Goal: Information Seeking & Learning: Check status

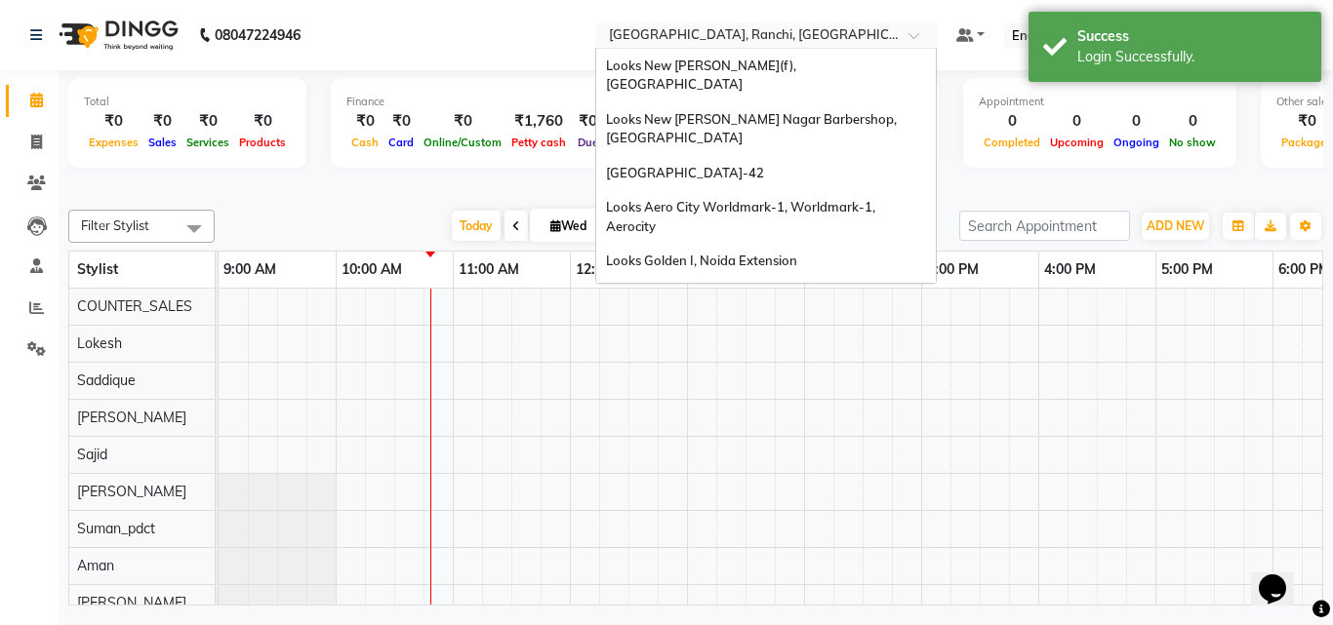
click at [710, 31] on input "text" at bounding box center [746, 37] width 283 height 20
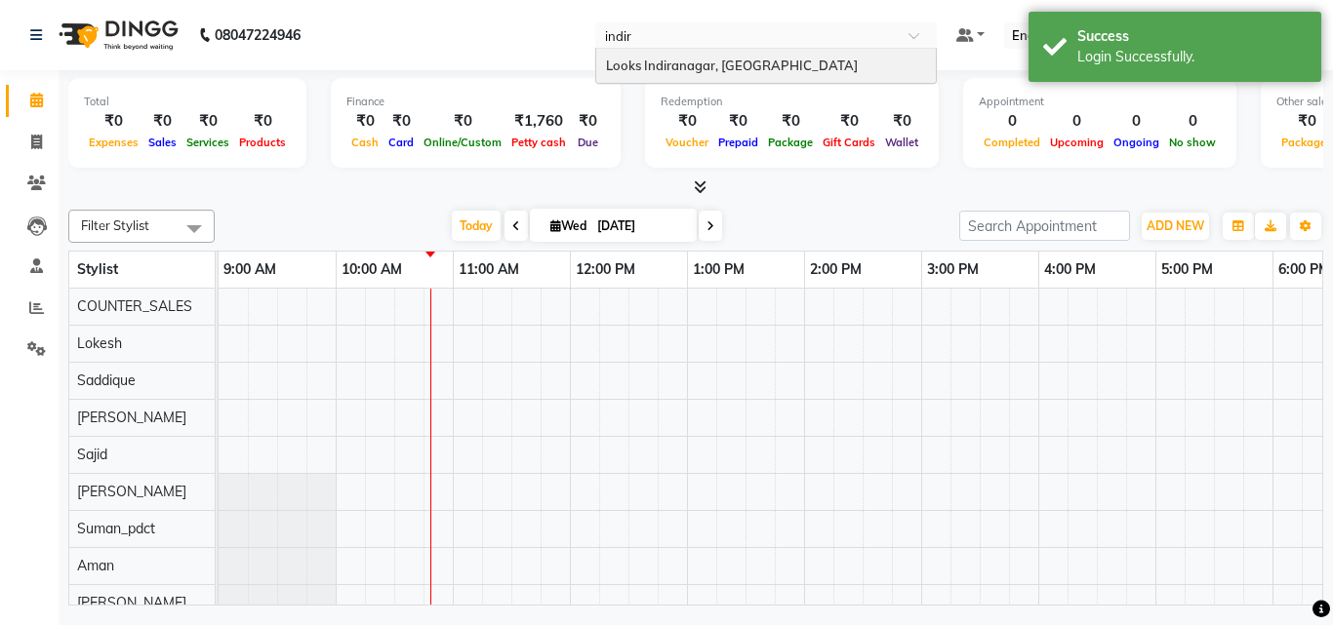
type input "indira"
click at [696, 69] on span "Looks Indiranagar, Bengaluru" at bounding box center [732, 66] width 252 height 16
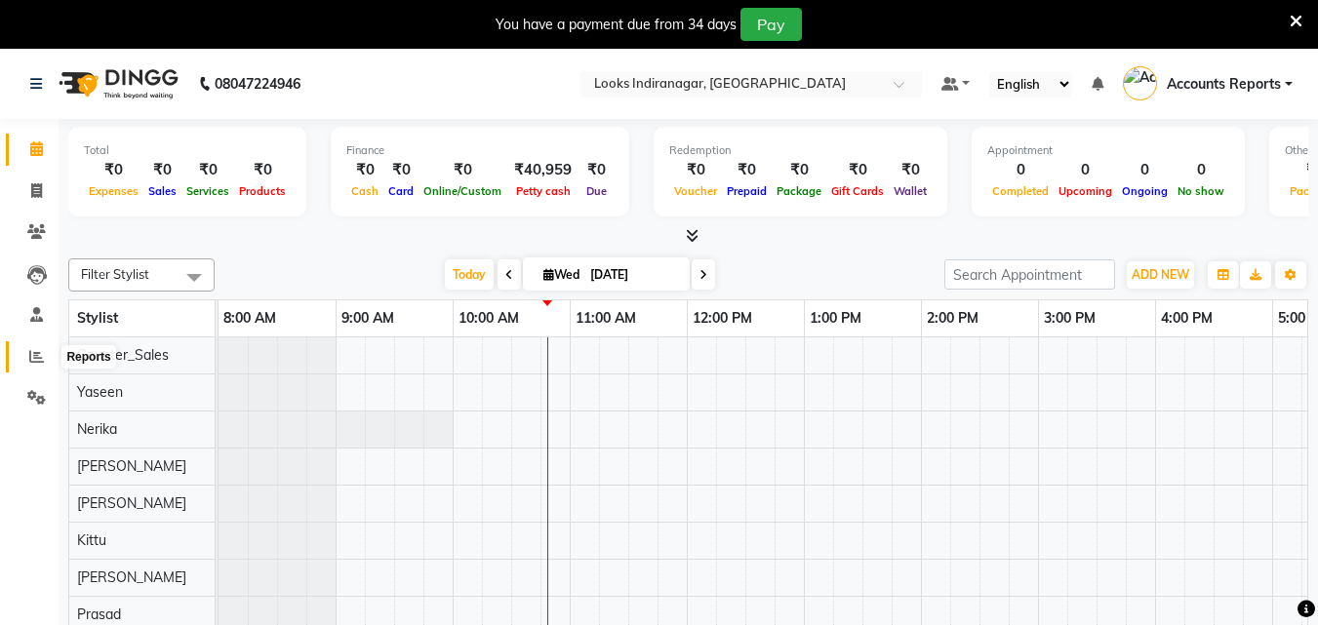
click at [40, 353] on icon at bounding box center [36, 356] width 15 height 15
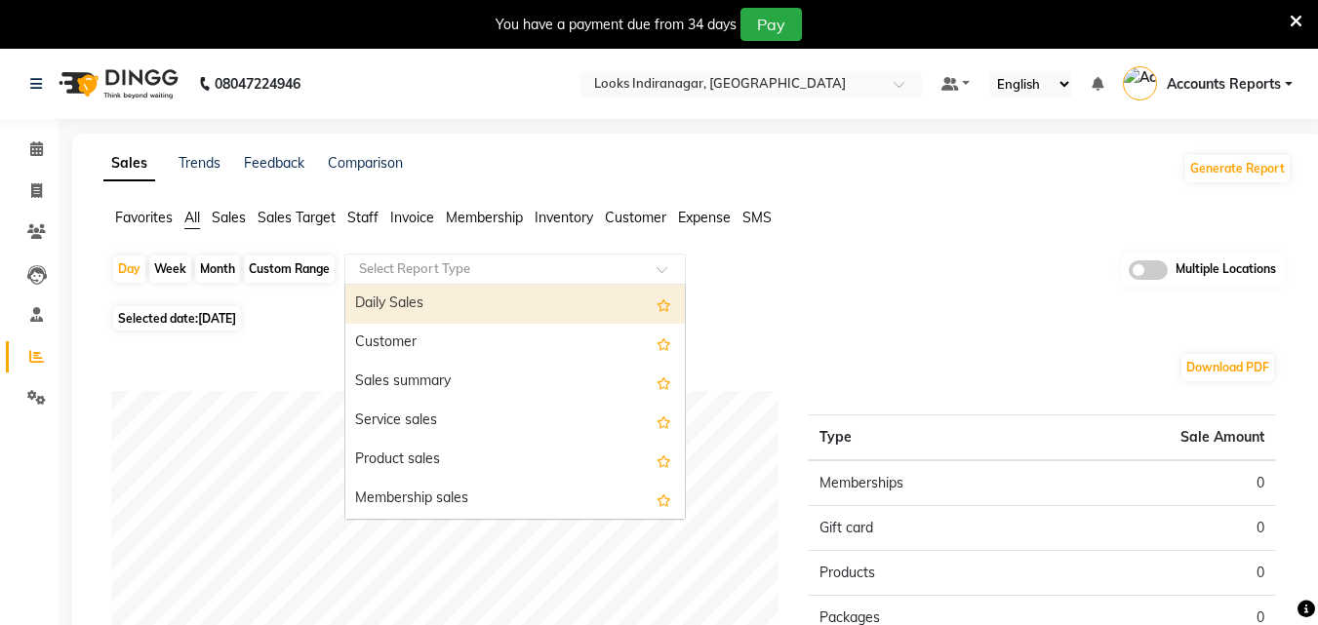
click at [413, 275] on input "text" at bounding box center [495, 269] width 281 height 20
click at [407, 295] on div "Daily Sales" at bounding box center [514, 304] width 339 height 39
click at [129, 272] on div "Day" at bounding box center [129, 269] width 32 height 27
select select "9"
select select "2025"
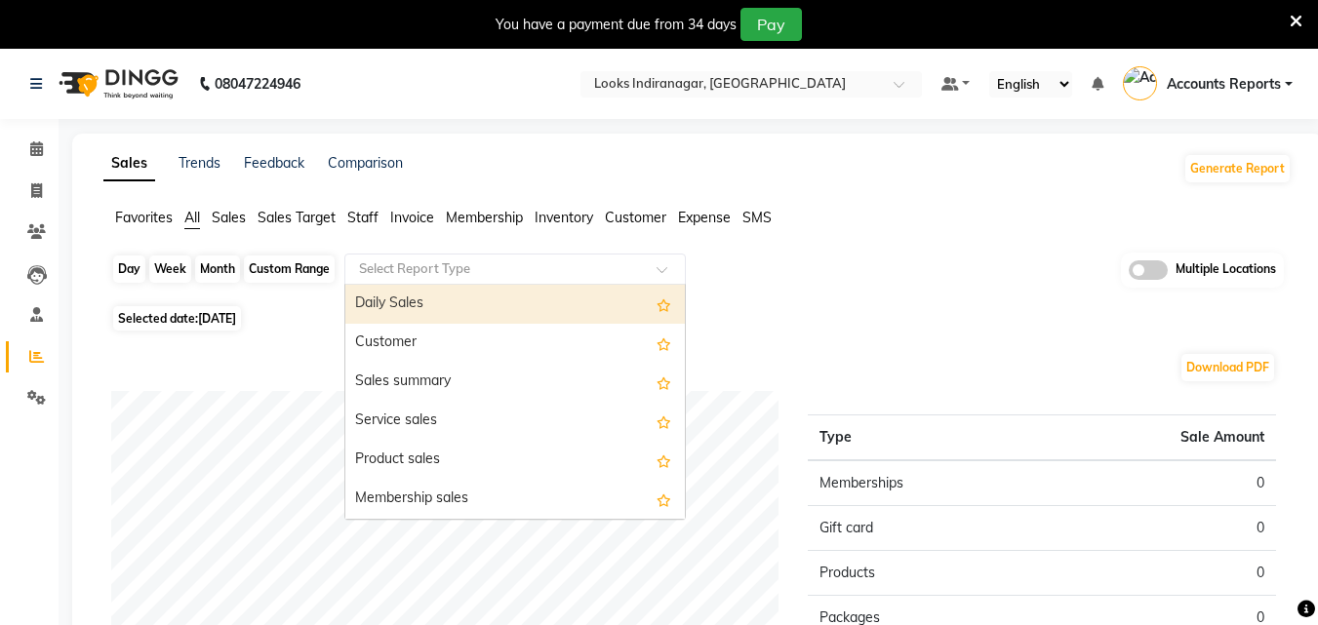
select select "filtered_report"
select select "pdf"
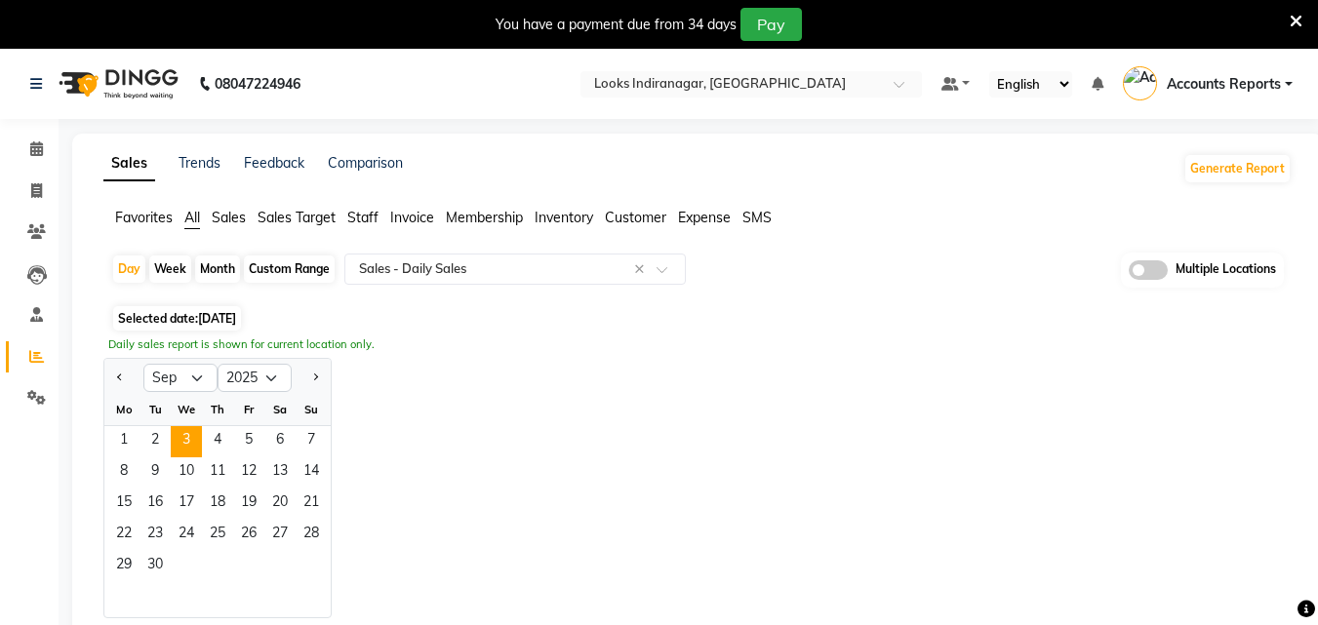
scroll to position [49, 0]
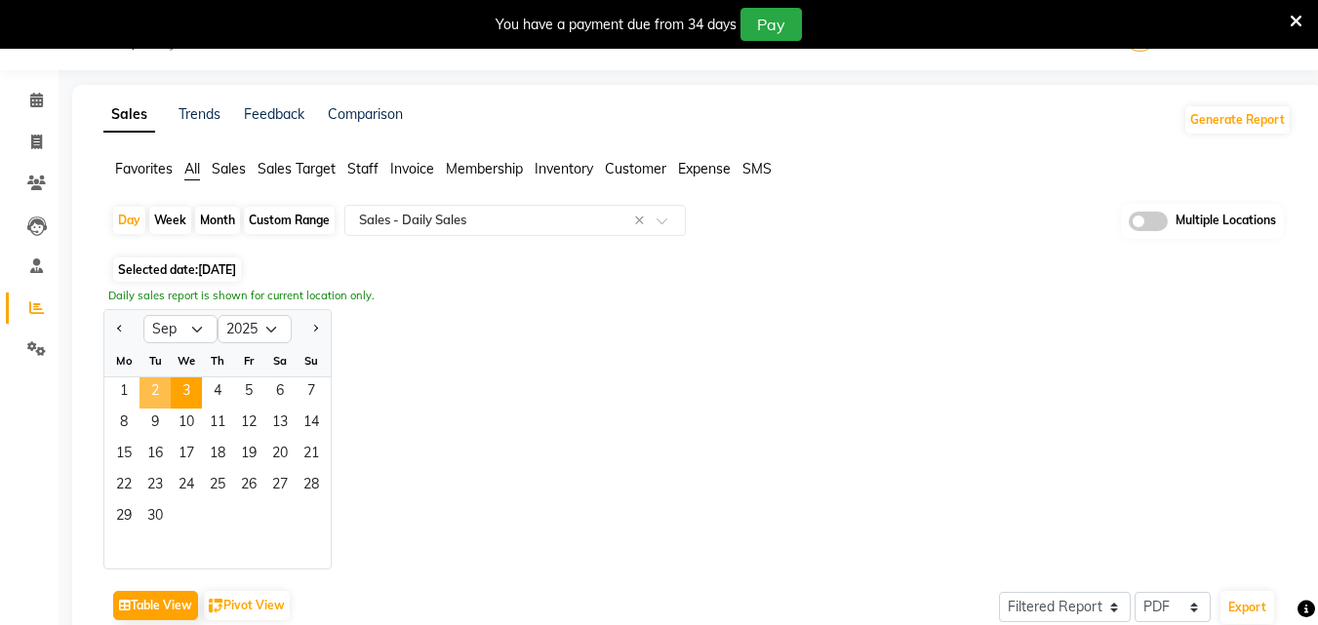
click at [144, 396] on span "2" at bounding box center [155, 393] width 31 height 31
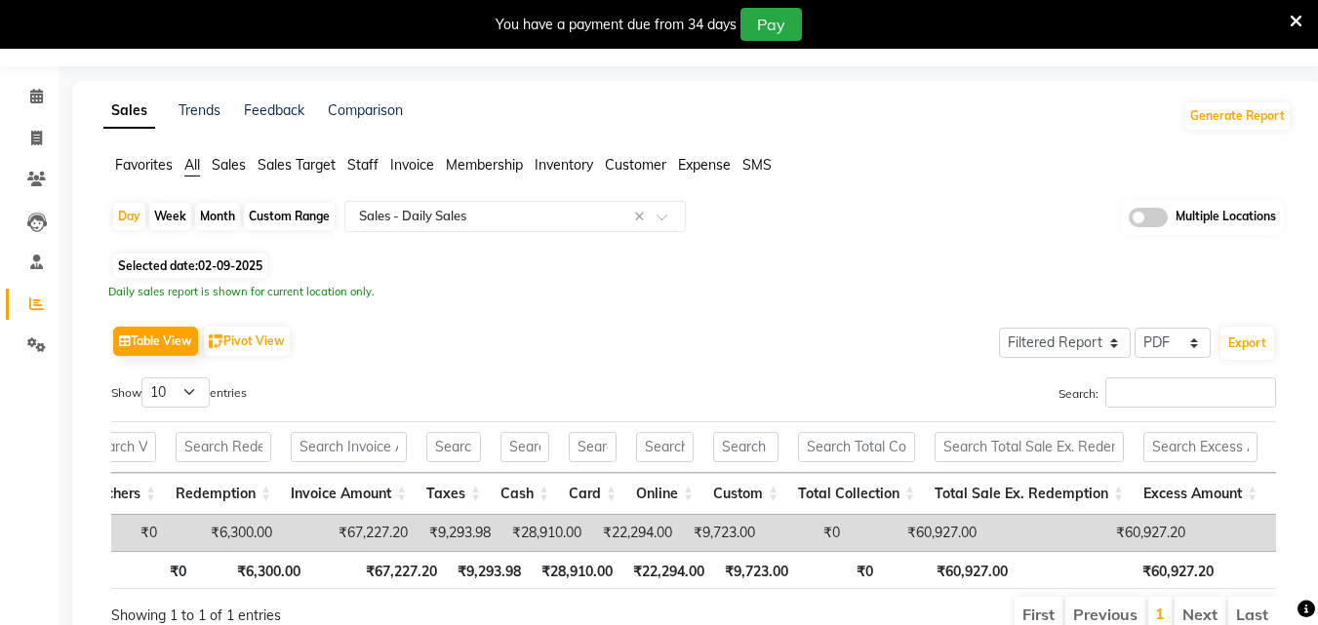
scroll to position [0, 0]
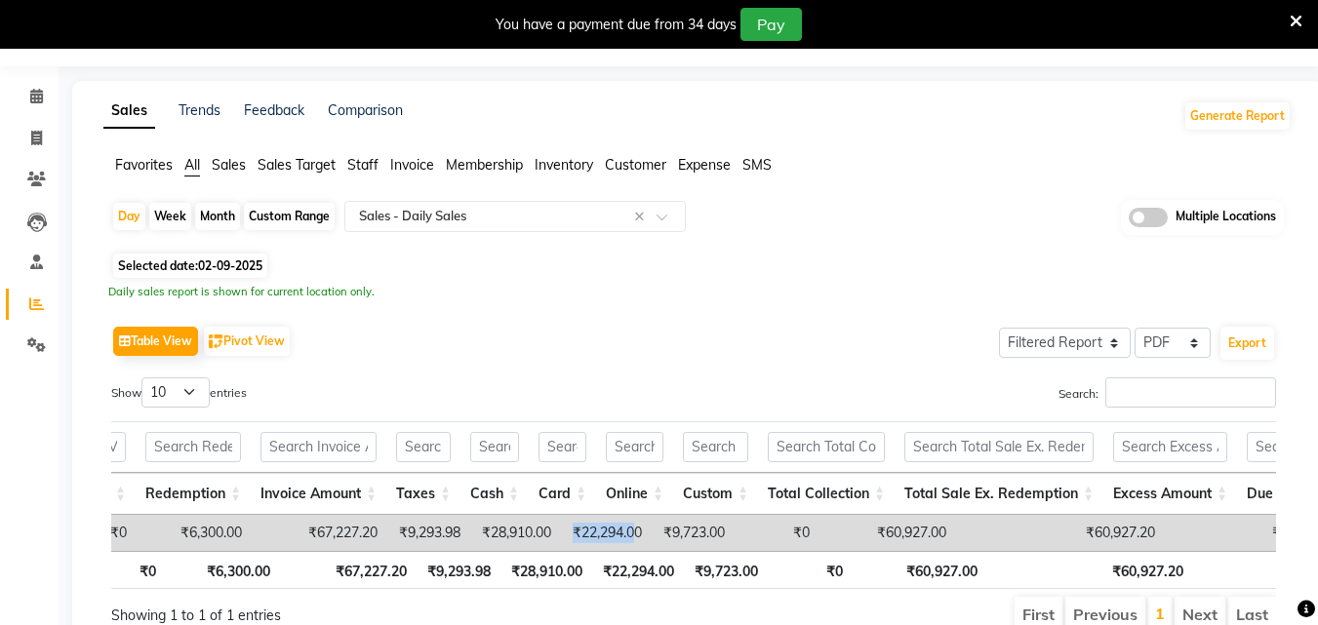
drag, startPoint x: 592, startPoint y: 525, endPoint x: 669, endPoint y: 531, distance: 77.3
click at [652, 531] on td "₹22,294.00" at bounding box center [606, 533] width 91 height 36
click at [649, 539] on td "₹22,294.00" at bounding box center [606, 533] width 91 height 36
drag, startPoint x: 610, startPoint y: 532, endPoint x: 695, endPoint y: 539, distance: 85.2
click at [686, 539] on tr "2025-09-02 14 ₹45,477.20 ₹15,450.00 ₹0 ₹0 ₹0 ₹0 ₹6,300.00 ₹67,227.20 ₹9,293.98 …" at bounding box center [1153, 533] width 3561 height 36
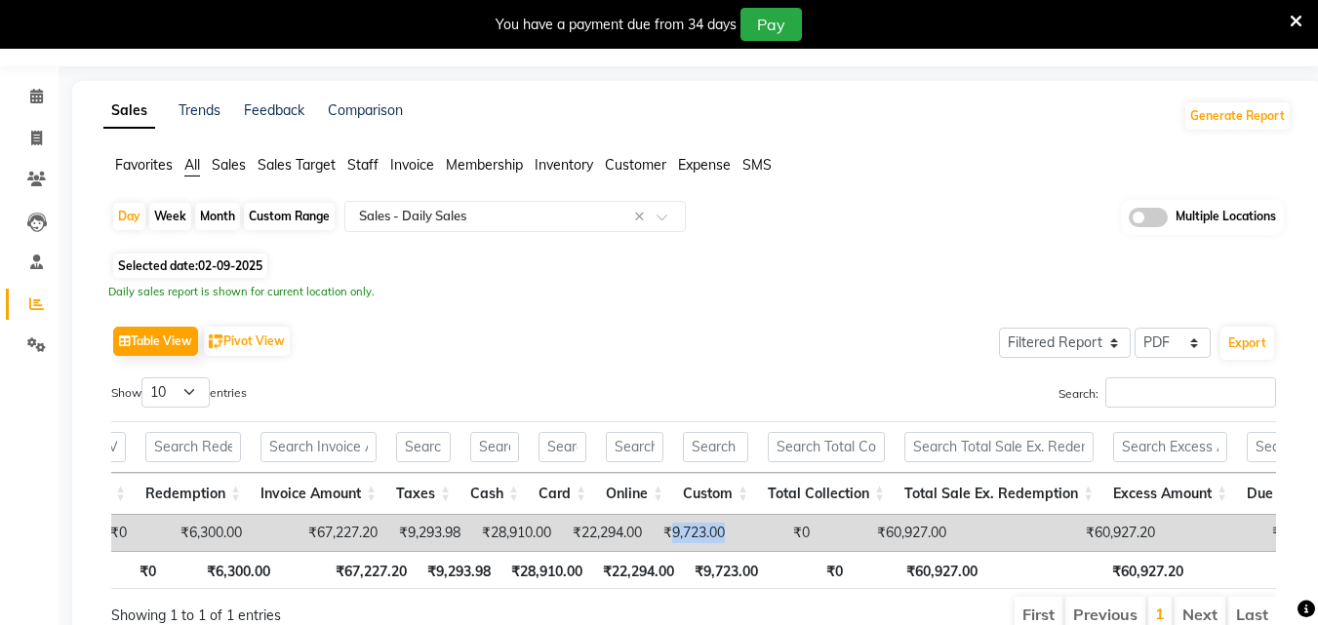
drag, startPoint x: 716, startPoint y: 530, endPoint x: 759, endPoint y: 524, distance: 43.3
click at [735, 524] on td "₹9,723.00" at bounding box center [693, 533] width 83 height 36
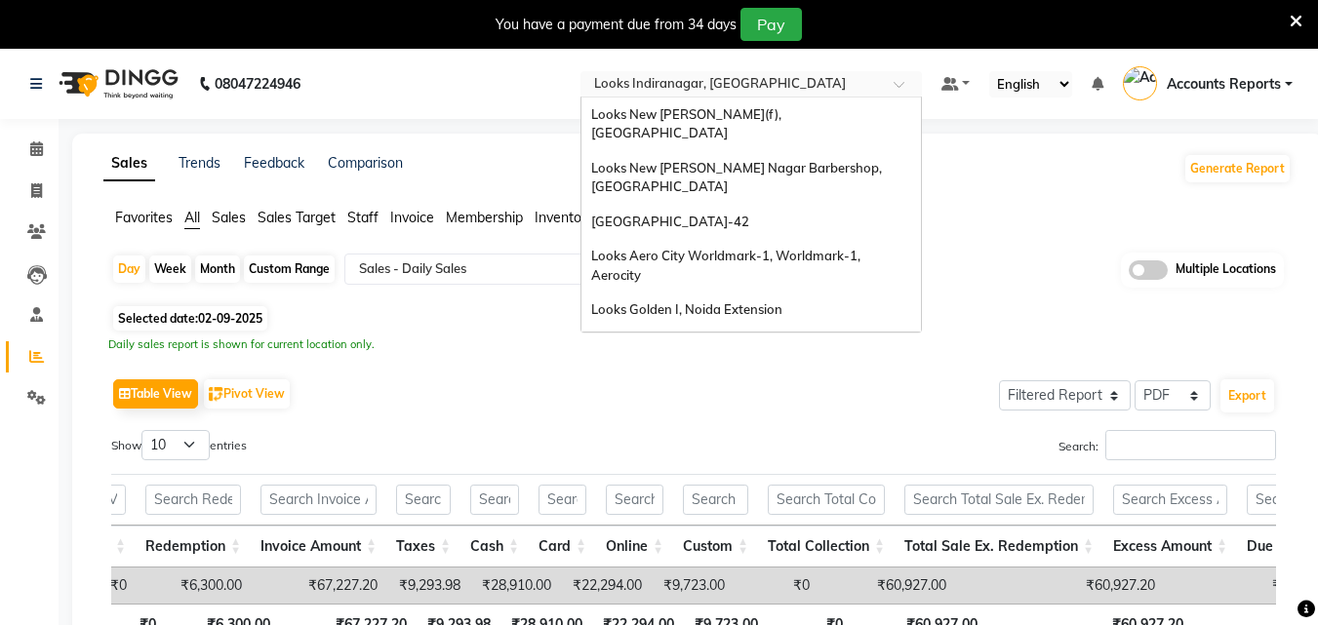
click at [701, 76] on input "text" at bounding box center [731, 86] width 283 height 20
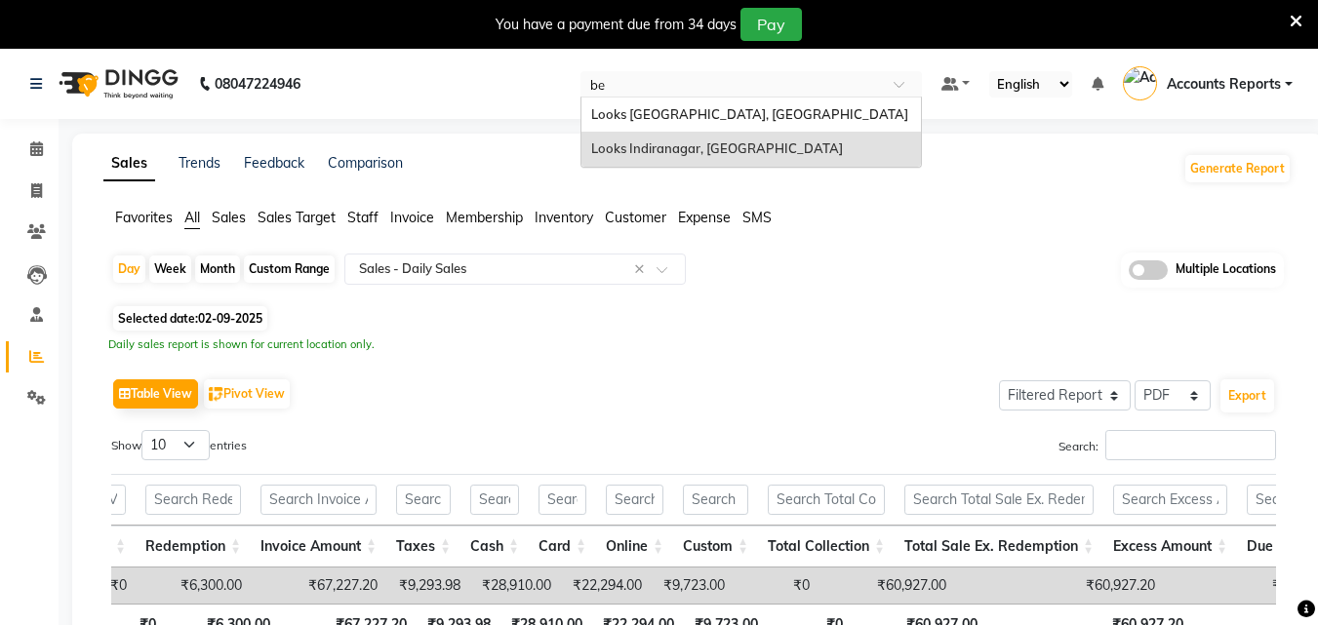
type input "b"
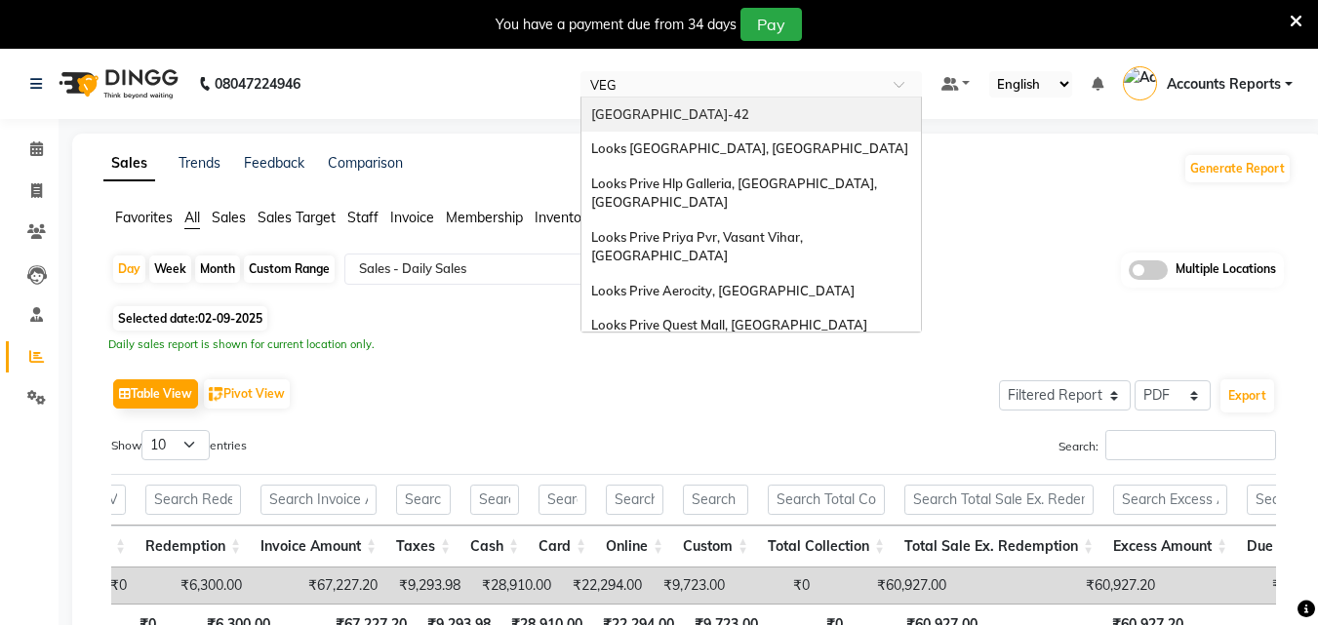
type input "VEGA"
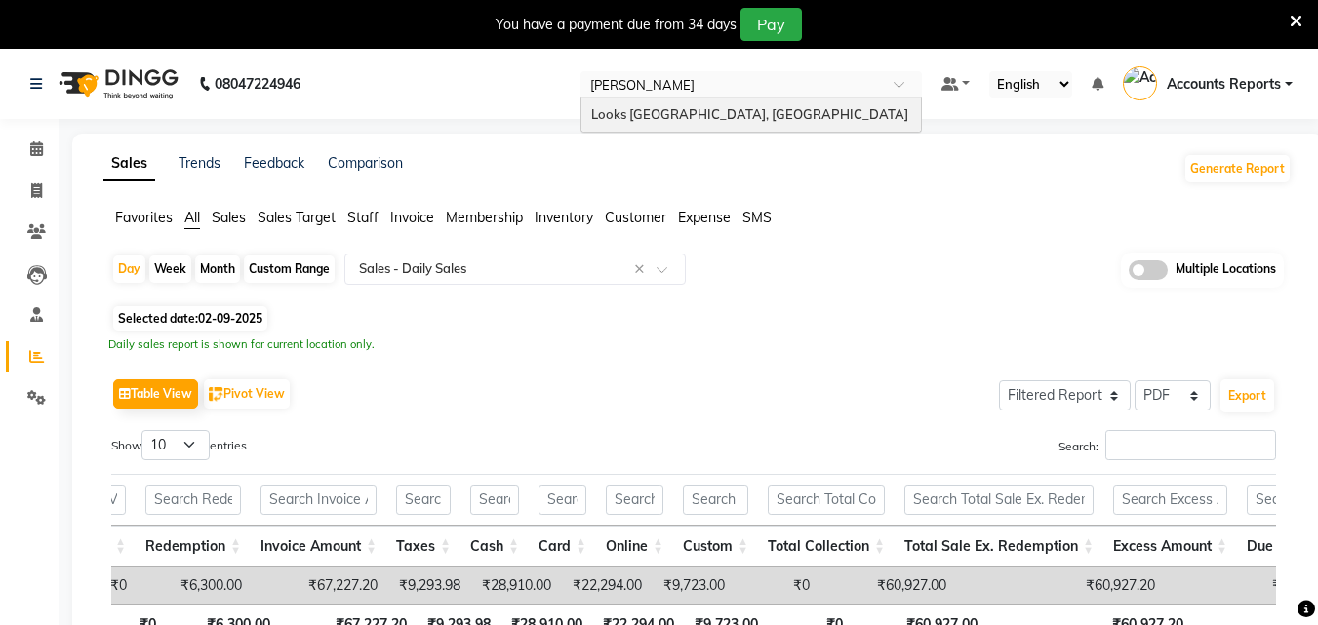
click at [724, 109] on span "Looks [GEOGRAPHIC_DATA], [GEOGRAPHIC_DATA]" at bounding box center [749, 114] width 317 height 16
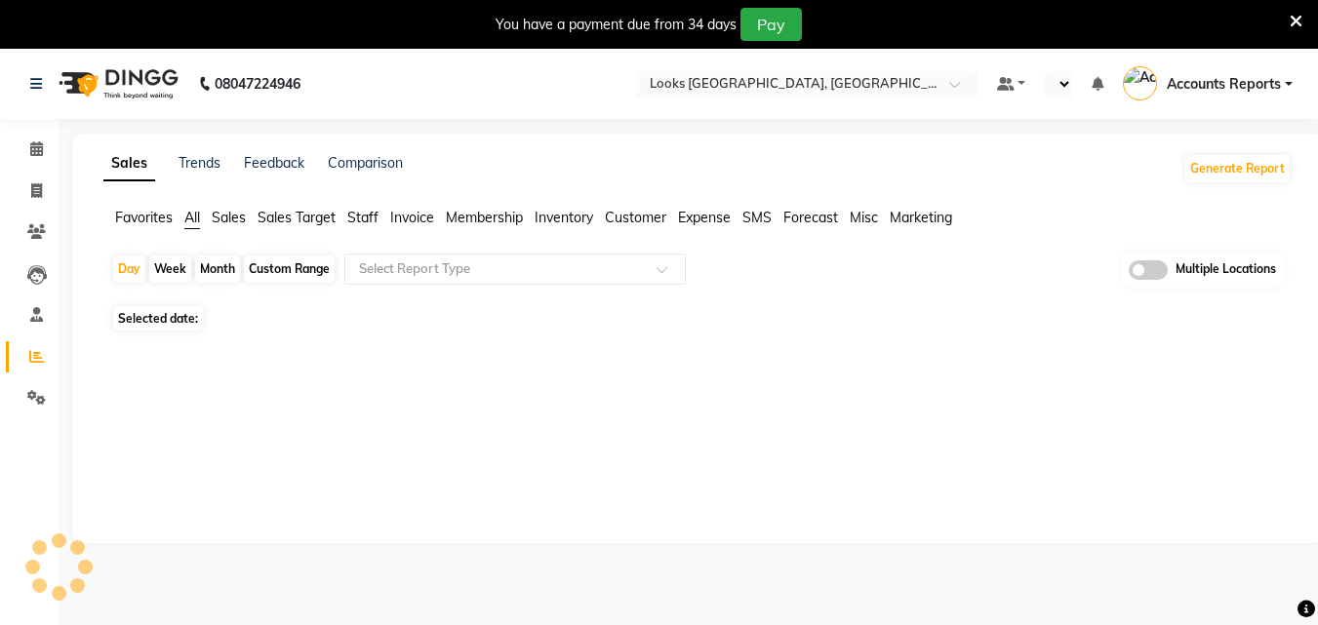
select select "en"
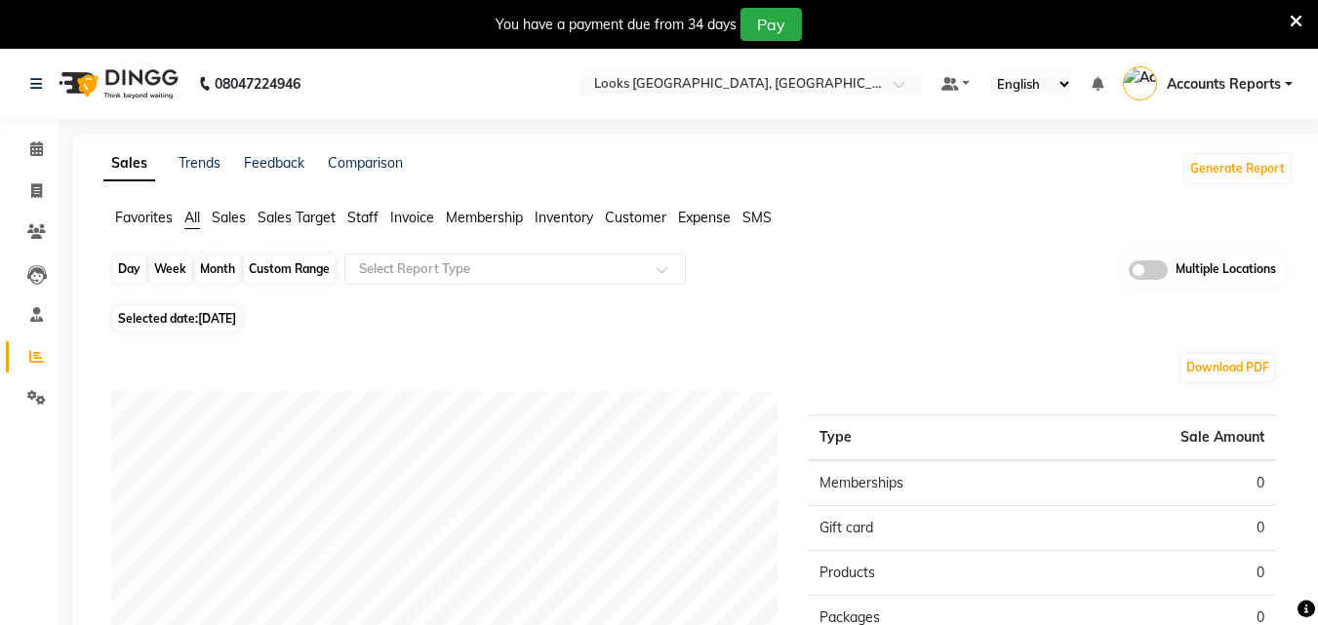
click at [135, 273] on div "Day" at bounding box center [129, 269] width 32 height 27
select select "9"
select select "2025"
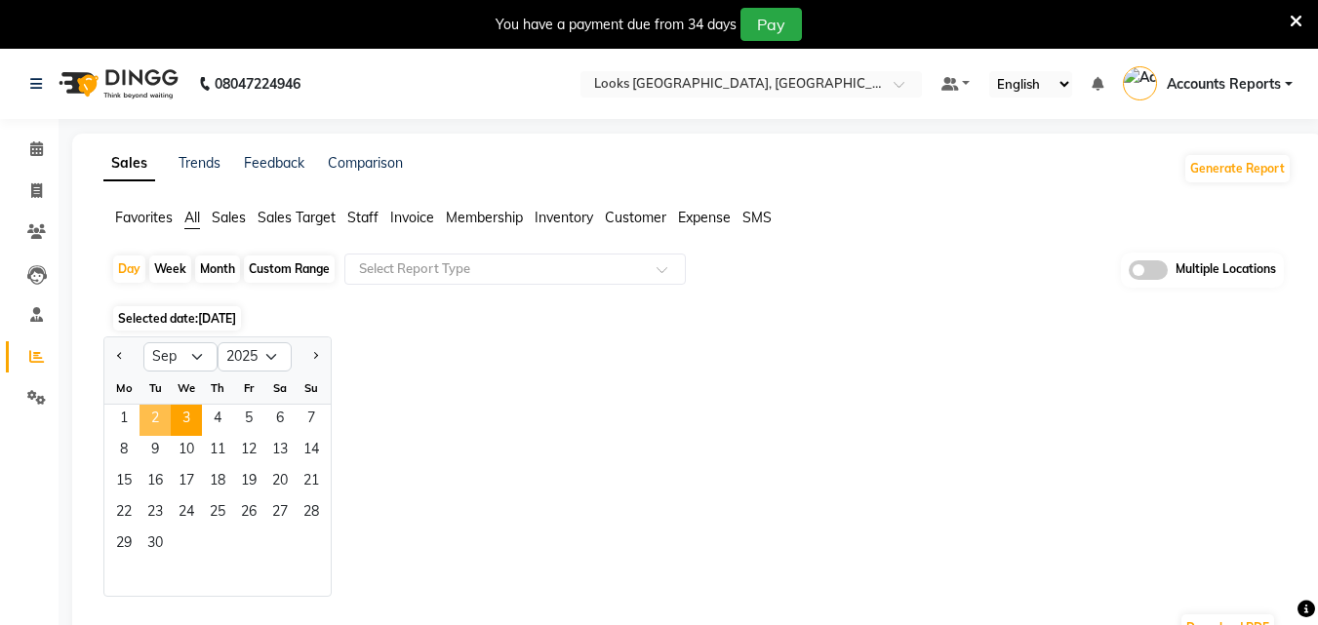
click at [148, 406] on span "2" at bounding box center [155, 420] width 31 height 31
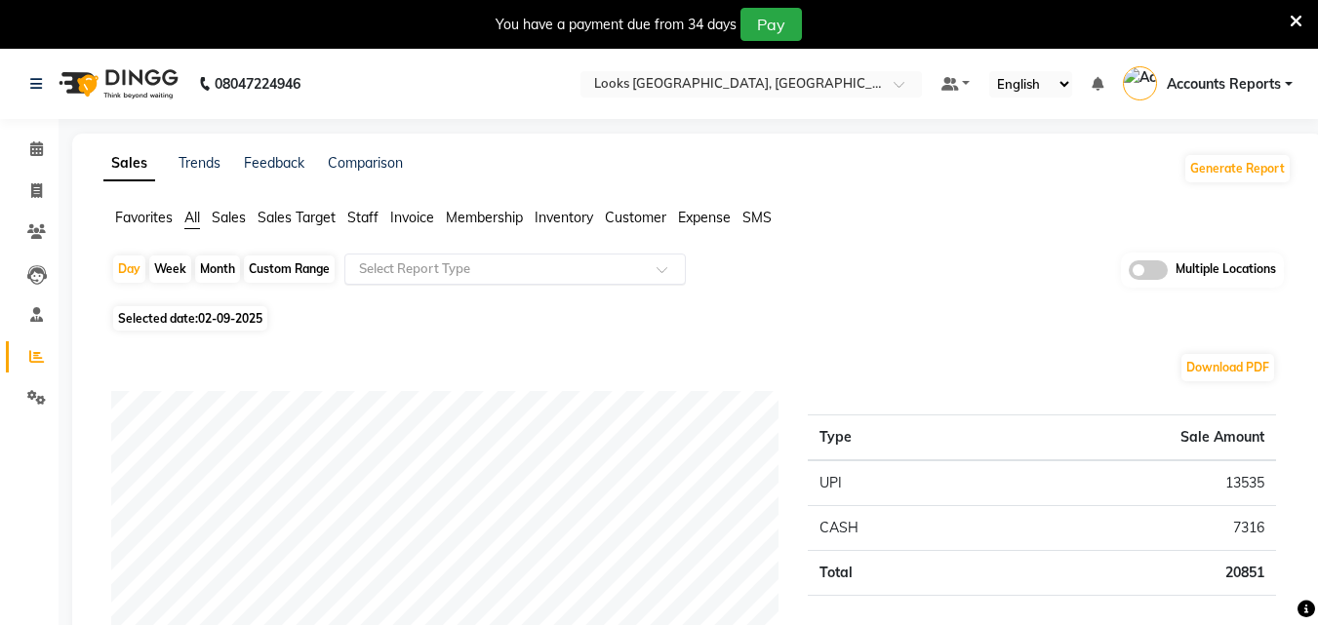
click at [497, 257] on div "Select Report Type" at bounding box center [514, 269] width 341 height 31
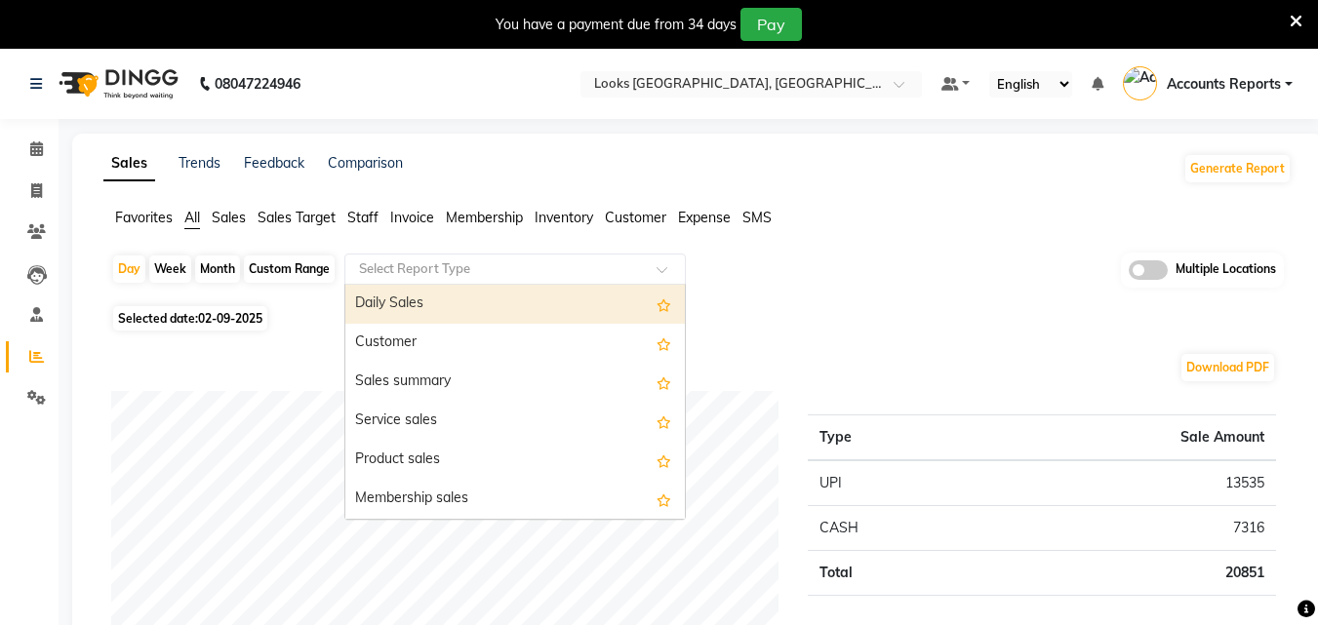
click at [448, 299] on div "Daily Sales" at bounding box center [514, 304] width 339 height 39
select select "filtered_report"
select select "pdf"
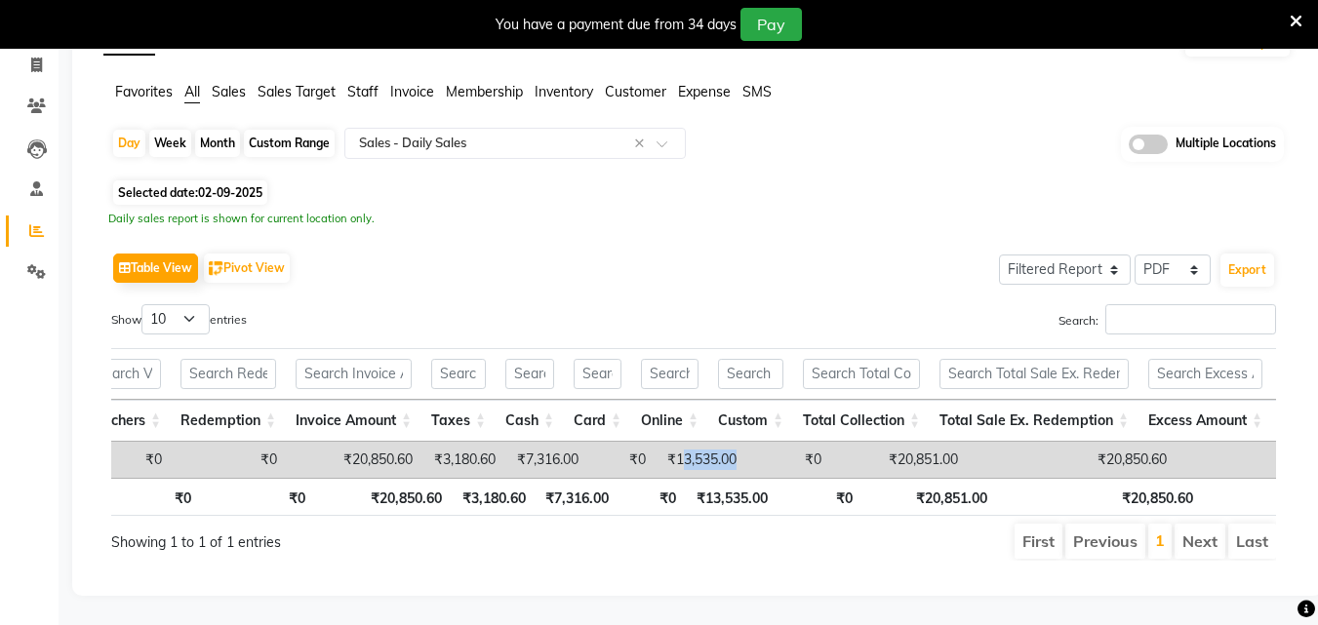
drag, startPoint x: 708, startPoint y: 424, endPoint x: 771, endPoint y: 420, distance: 62.6
click at [746, 442] on td "₹13,535.00" at bounding box center [701, 460] width 91 height 36
